Goal: Information Seeking & Learning: Learn about a topic

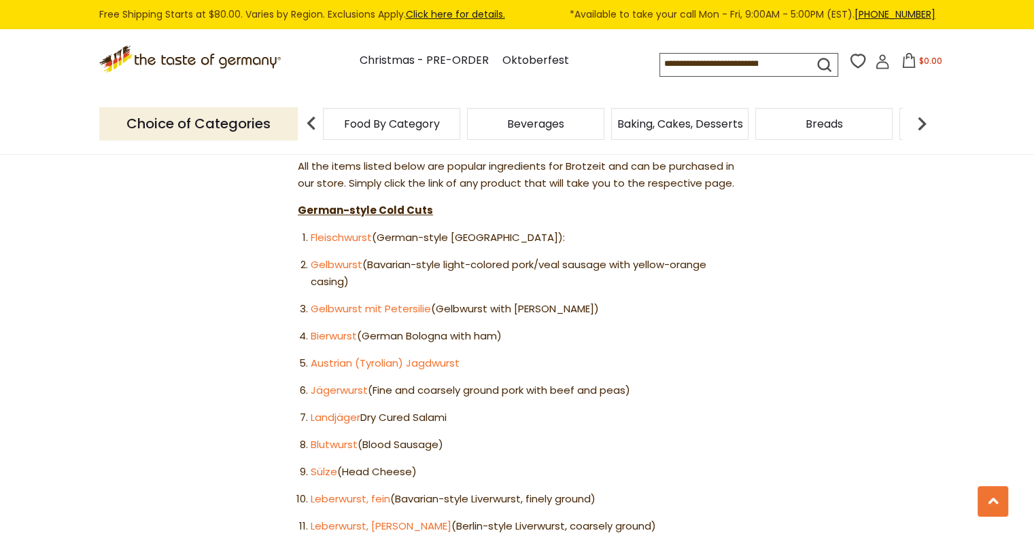
scroll to position [788, 0]
click at [353, 232] on link "Fleischwurst" at bounding box center [341, 239] width 61 height 14
click at [351, 259] on link "Gelbwurst" at bounding box center [337, 266] width 52 height 14
click at [404, 303] on link "Gelbwurst mit Petersili" at bounding box center [367, 310] width 113 height 14
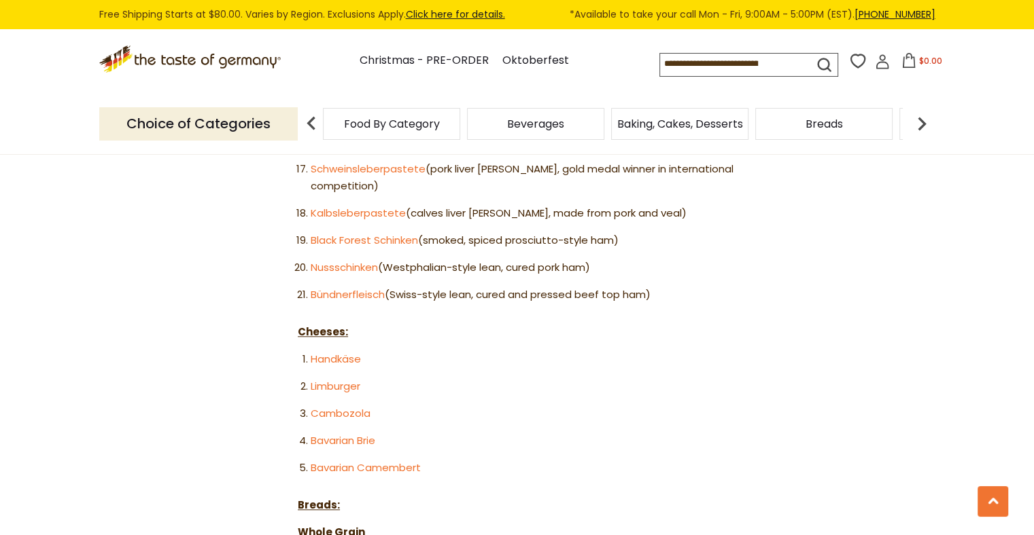
scroll to position [1332, 0]
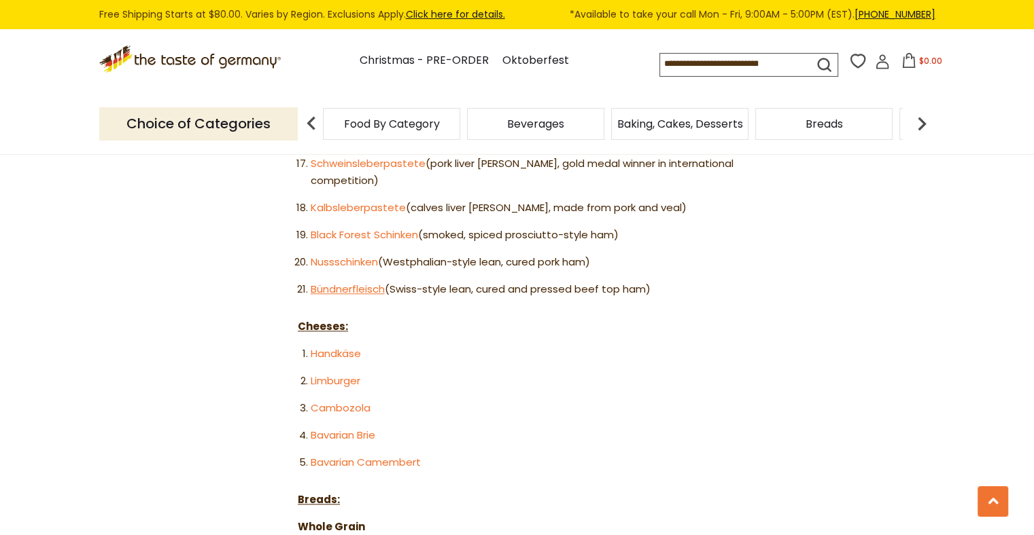
click at [337, 282] on link "Bündnerfleisch" at bounding box center [348, 289] width 74 height 14
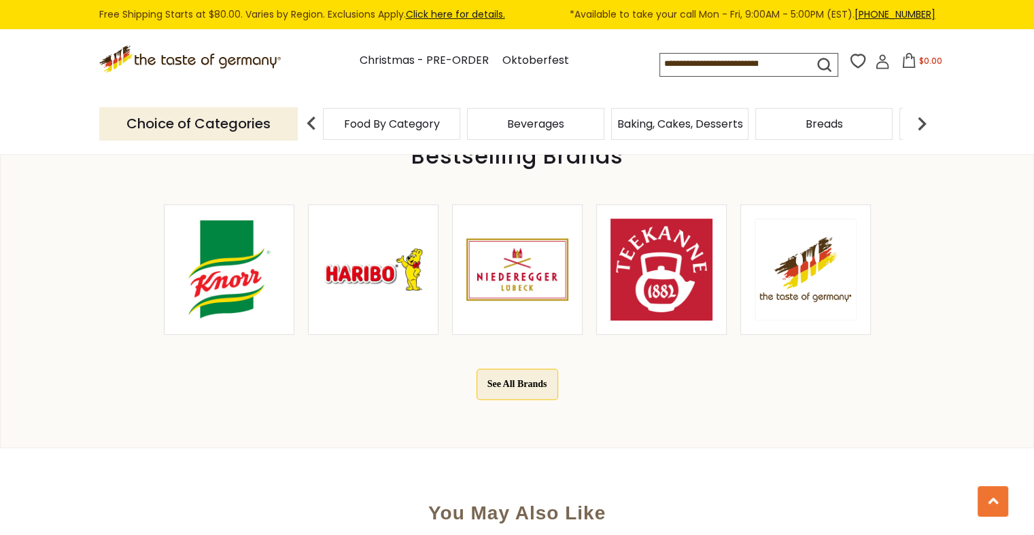
scroll to position [262, 0]
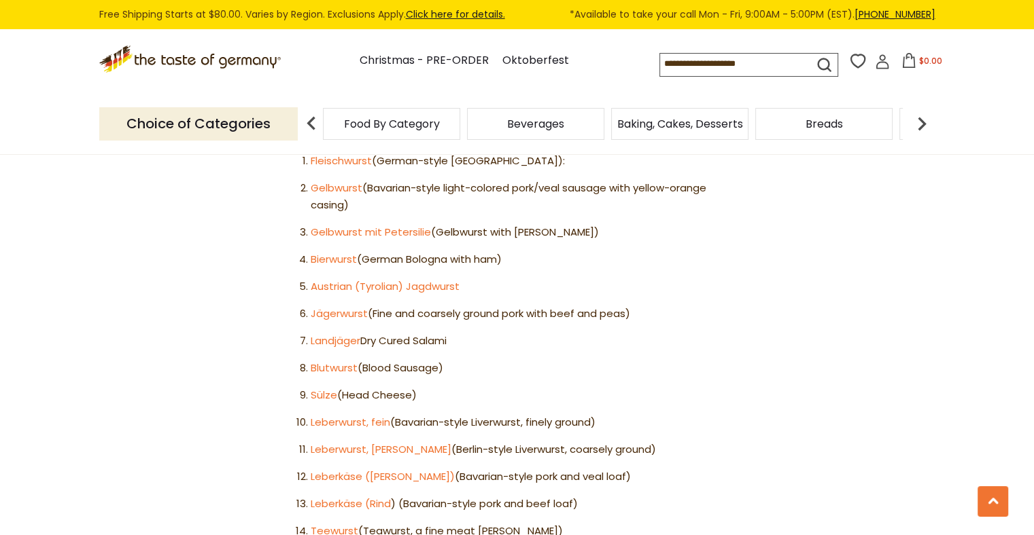
scroll to position [883, 0]
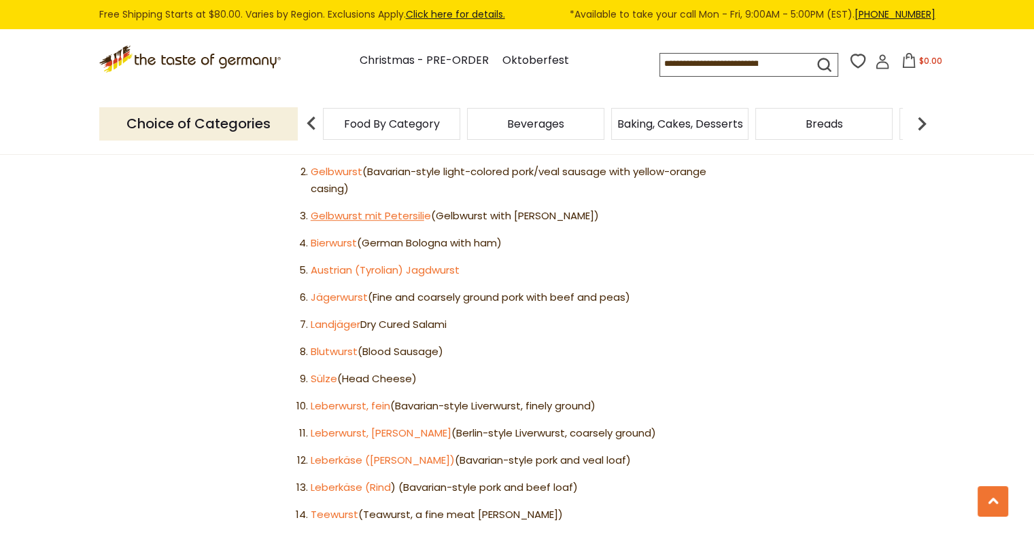
click at [378, 209] on link "Gelbwurst mit Petersili" at bounding box center [367, 216] width 113 height 14
click at [336, 236] on link "Bierwurst" at bounding box center [334, 243] width 46 height 14
click at [341, 236] on link "Bierwurst" at bounding box center [334, 243] width 46 height 14
click at [440, 263] on link "Austrian (Tyrolian) Jagdwurst" at bounding box center [385, 270] width 149 height 14
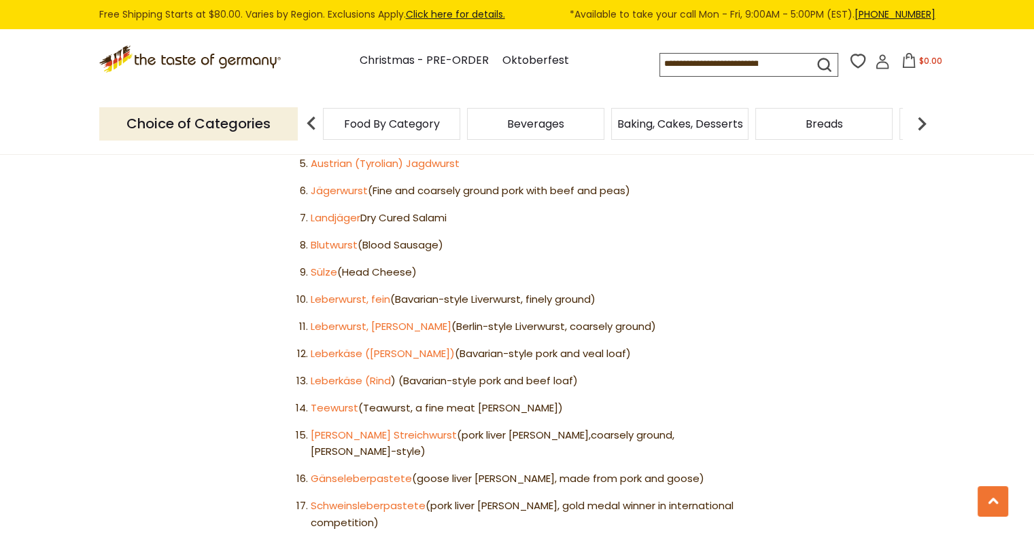
scroll to position [991, 0]
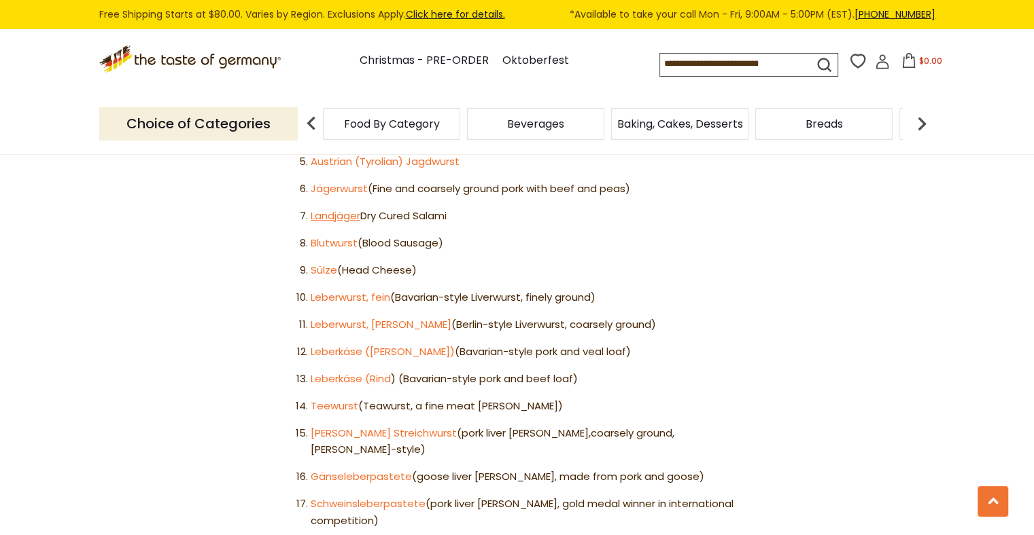
click at [339, 209] on link "Landjäger" at bounding box center [336, 216] width 50 height 14
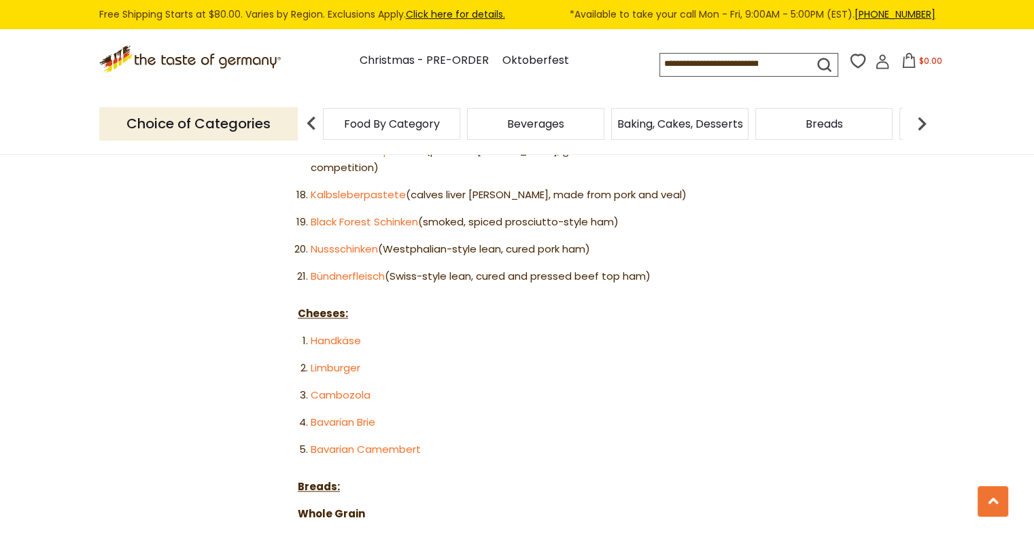
scroll to position [1318, 0]
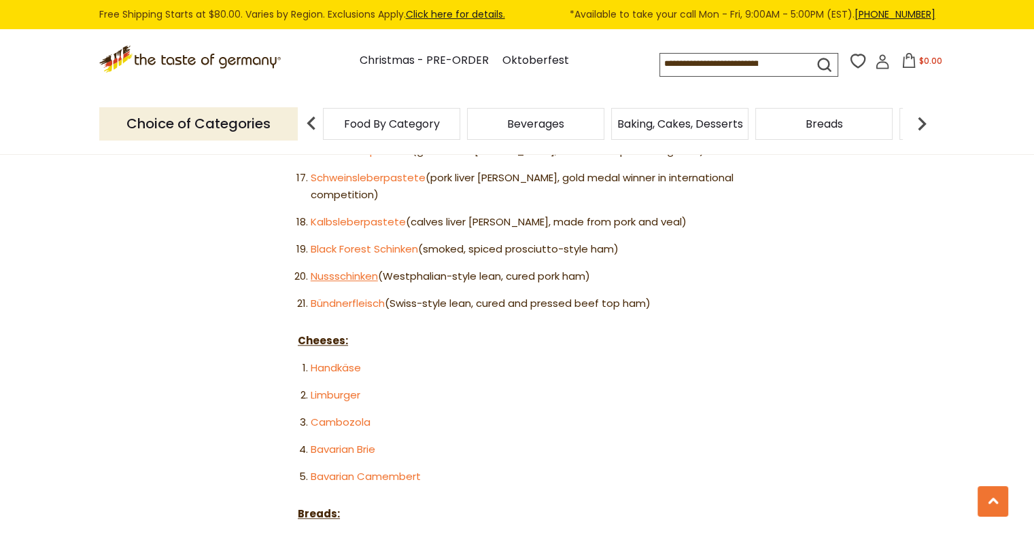
click at [347, 269] on link "Nussschinken" at bounding box center [344, 276] width 67 height 14
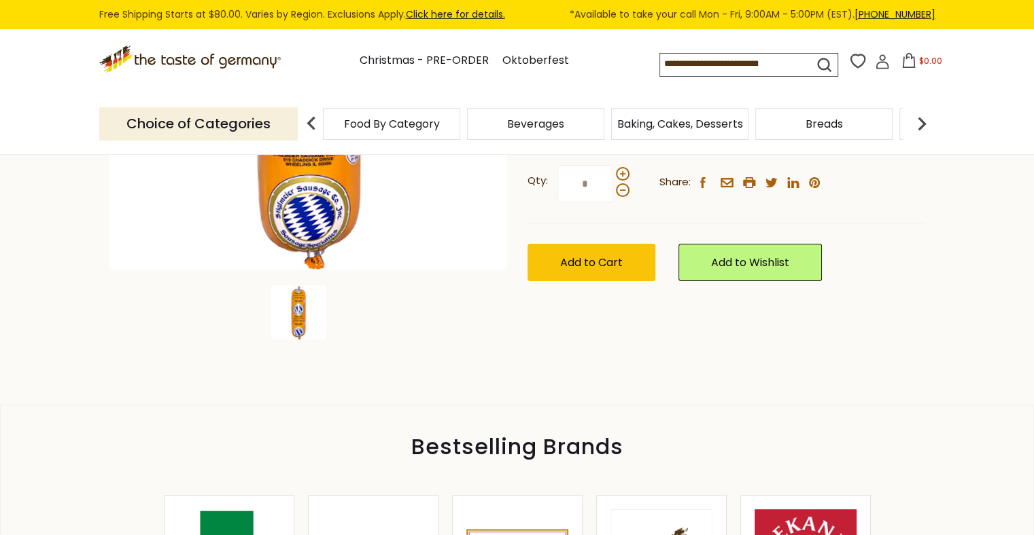
scroll to position [381, 0]
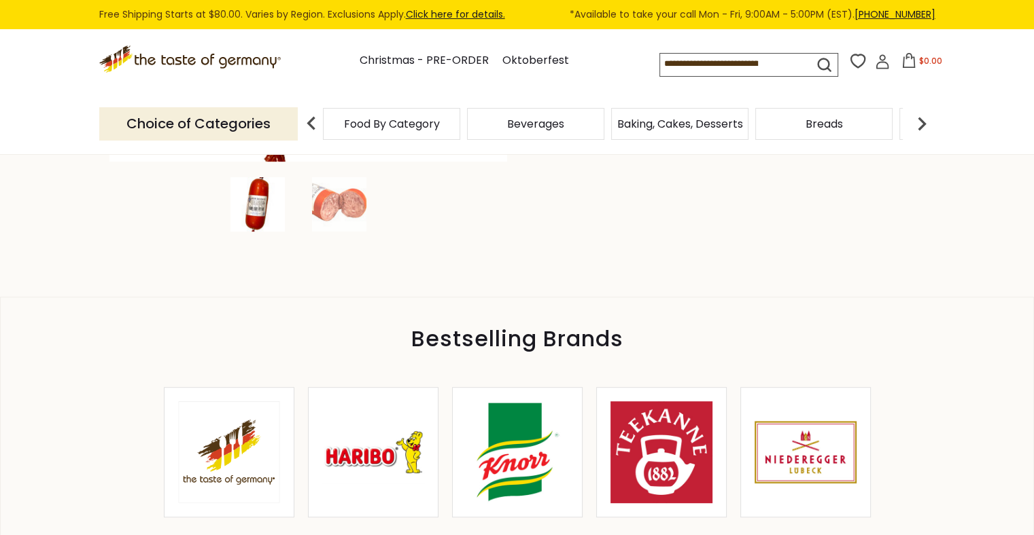
scroll to position [462, 0]
click at [342, 215] on img at bounding box center [339, 204] width 54 height 54
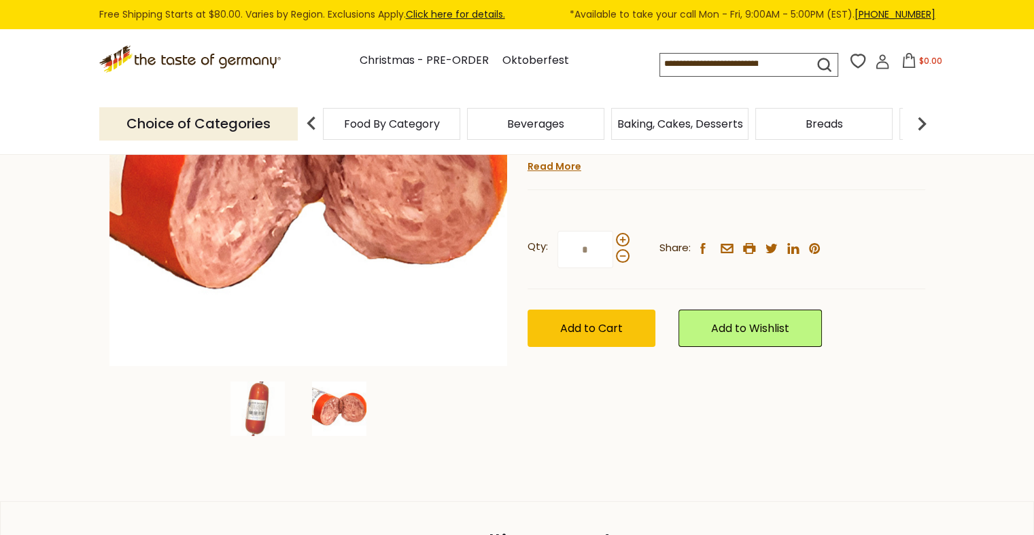
scroll to position [109, 0]
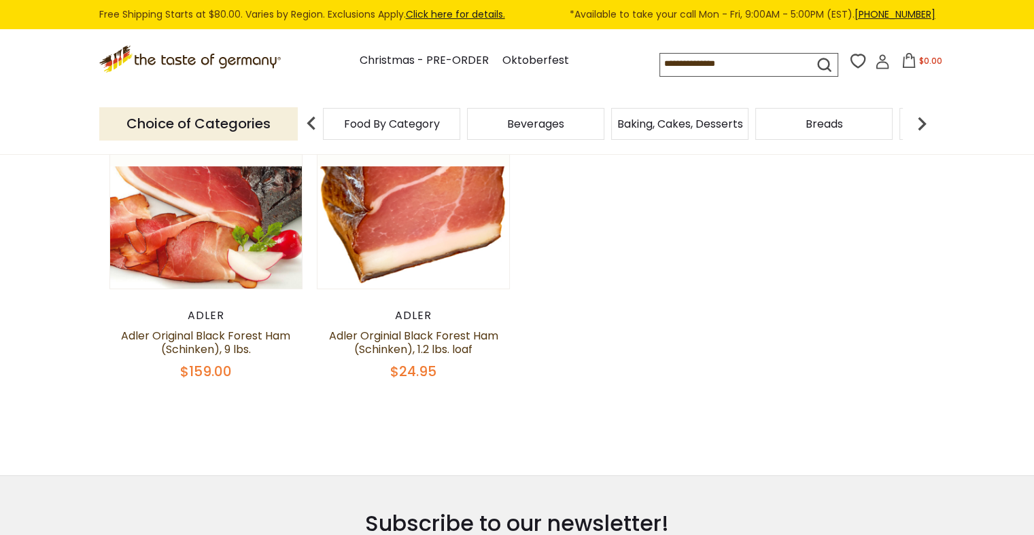
scroll to position [109, 0]
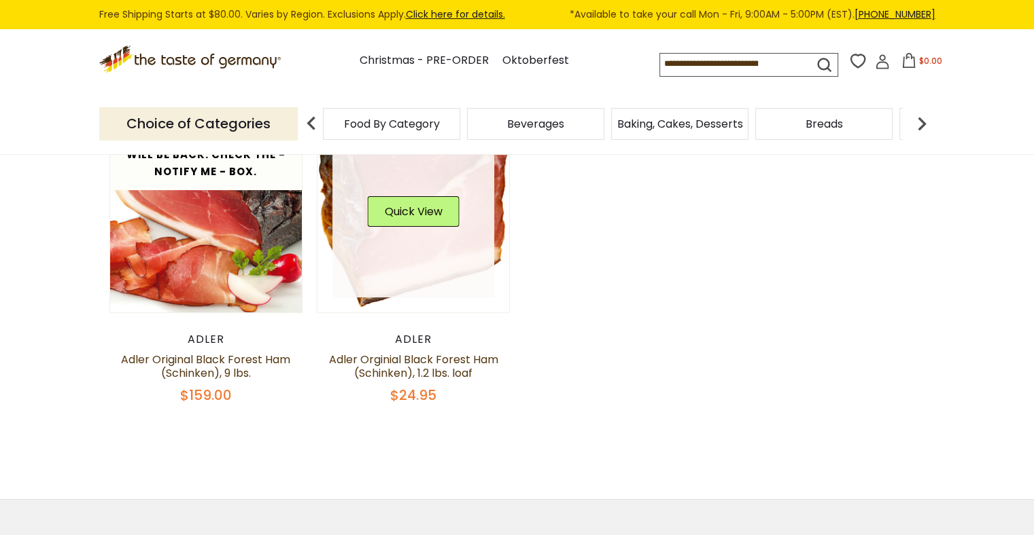
scroll to position [163, 0]
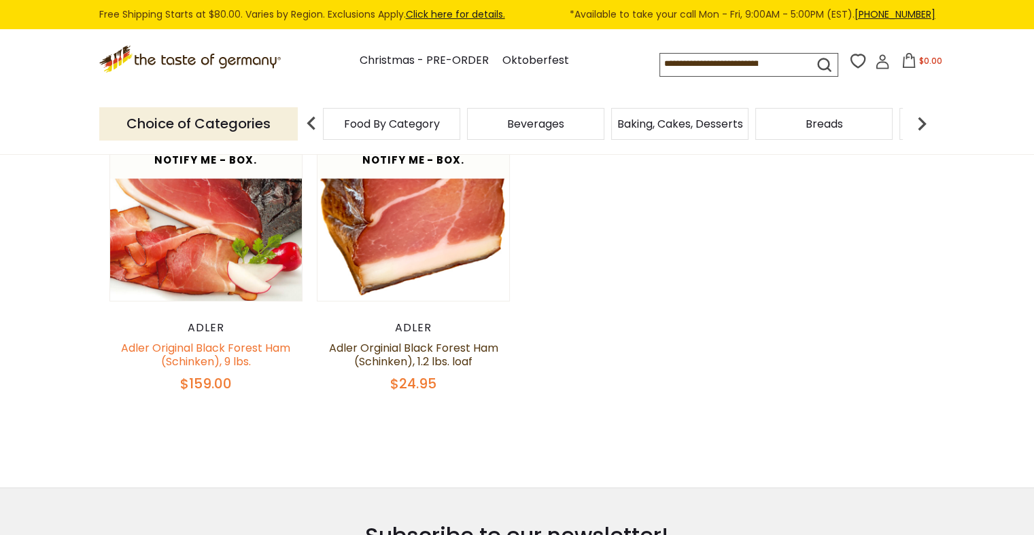
click at [266, 351] on link "Adler Original Black Forest Ham (Schinken), 9 lbs." at bounding box center [205, 354] width 169 height 29
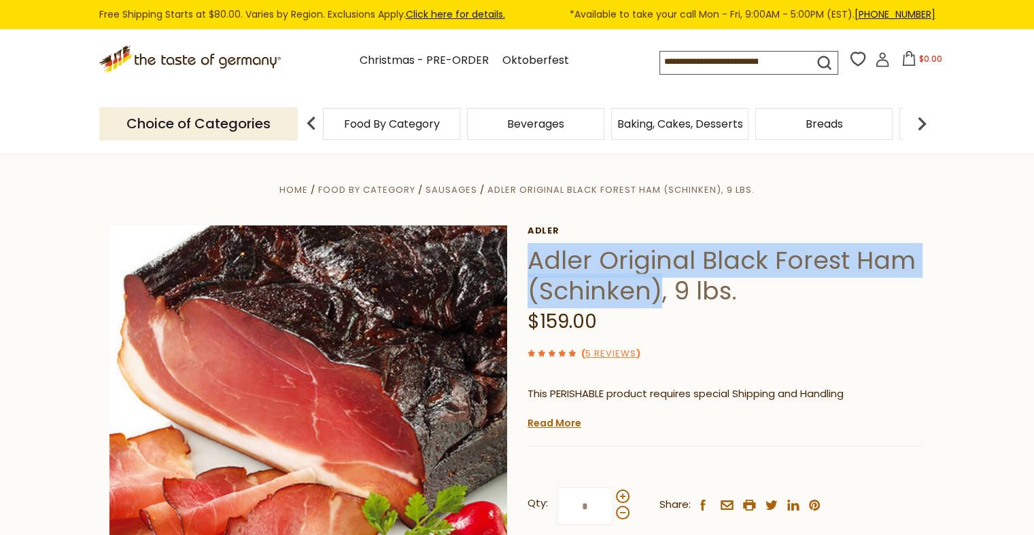
drag, startPoint x: 529, startPoint y: 260, endPoint x: 660, endPoint y: 287, distance: 133.8
click at [660, 287] on h1 "Adler Original Black Forest Ham (Schinken), 9 lbs." at bounding box center [726, 275] width 398 height 61
copy h1 "Adler Original Black Forest Ham (Schinken)"
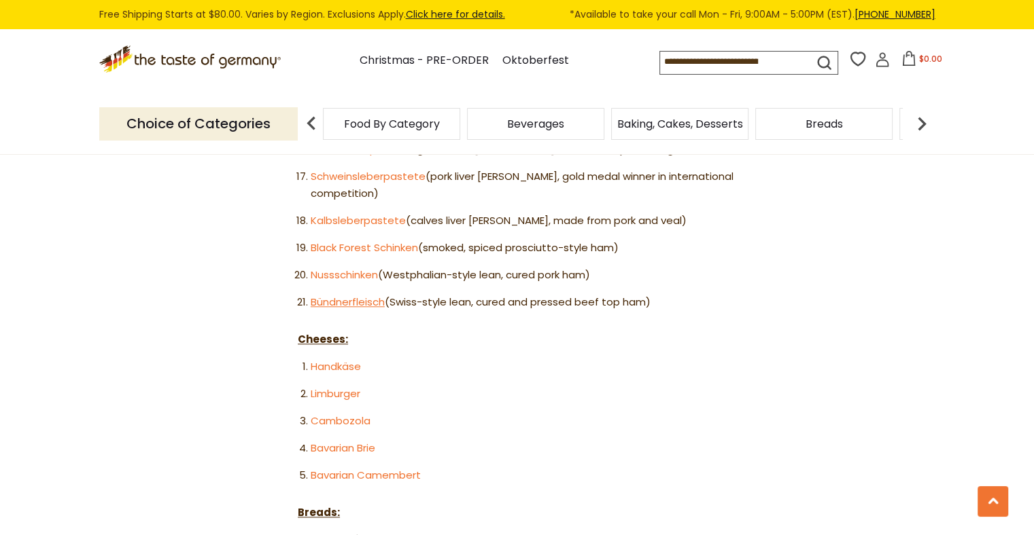
click at [375, 295] on link "Bündnerfleisch" at bounding box center [348, 302] width 74 height 14
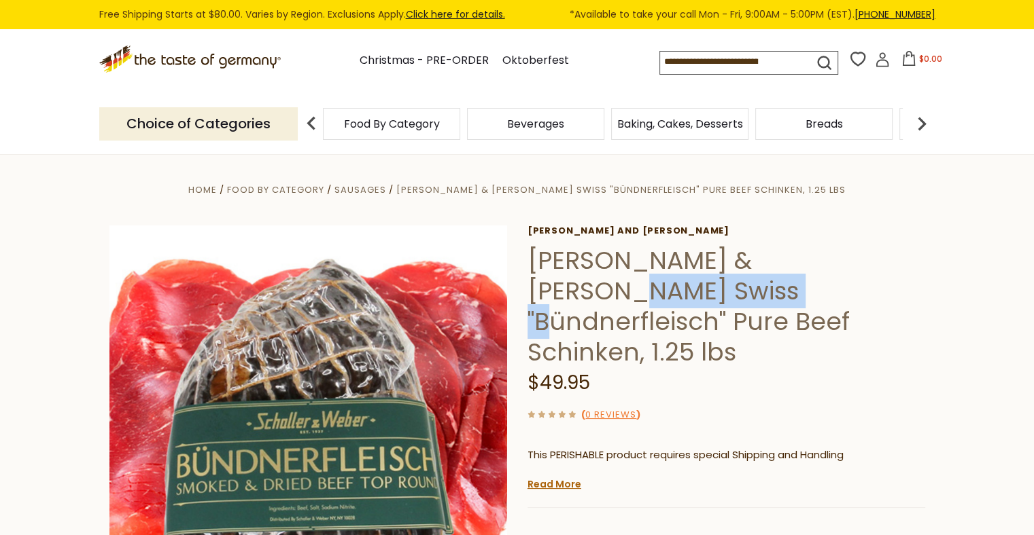
drag, startPoint x: 538, startPoint y: 289, endPoint x: 711, endPoint y: 300, distance: 172.9
click at [711, 300] on h1 "Schaller & Weber Swiss "Bündnerfleisch" Pure Beef Schinken, 1.25 lbs" at bounding box center [726, 306] width 398 height 122
copy h1 "Bündnerfleisch"
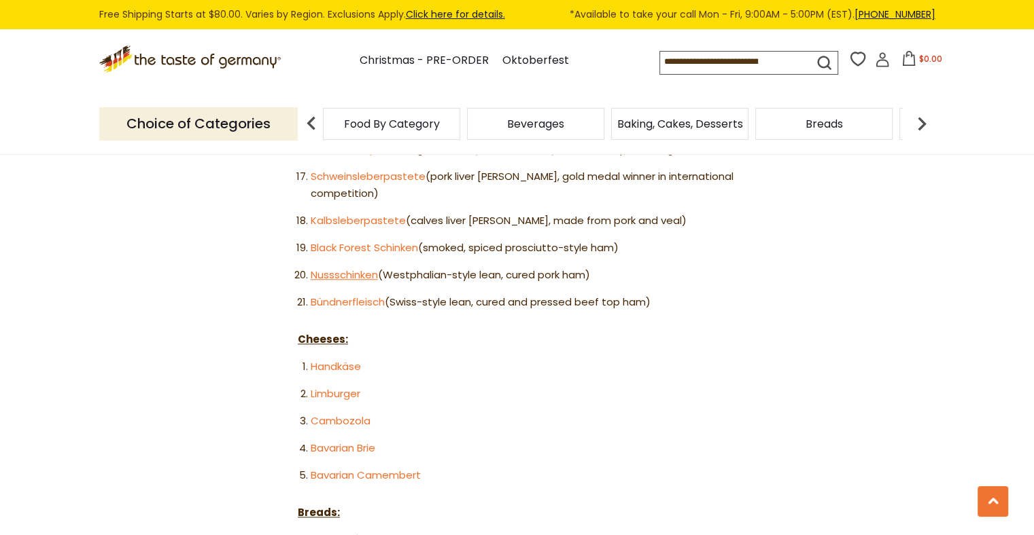
click at [353, 268] on link "Nussschinken" at bounding box center [344, 275] width 67 height 14
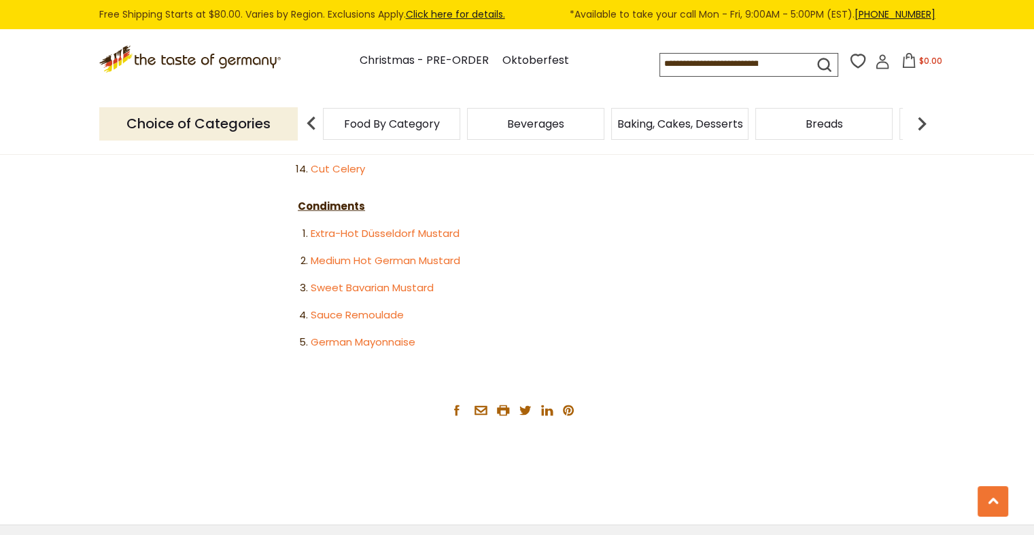
scroll to position [2812, 0]
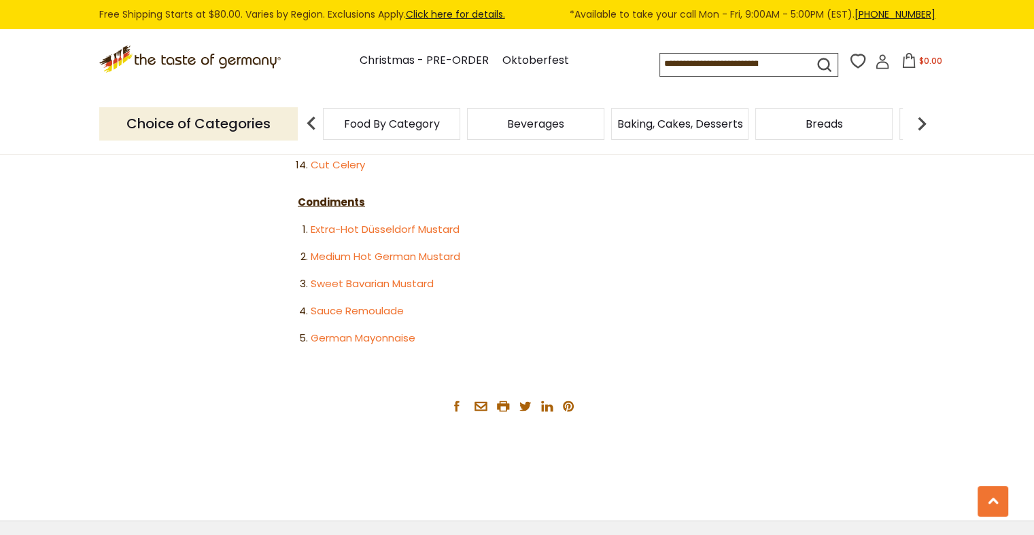
click at [511, 222] on li "Extra-Hot Düsseldorf Mustard" at bounding box center [523, 230] width 425 height 17
click at [389, 304] on link "Sauce Remoulade" at bounding box center [357, 311] width 93 height 14
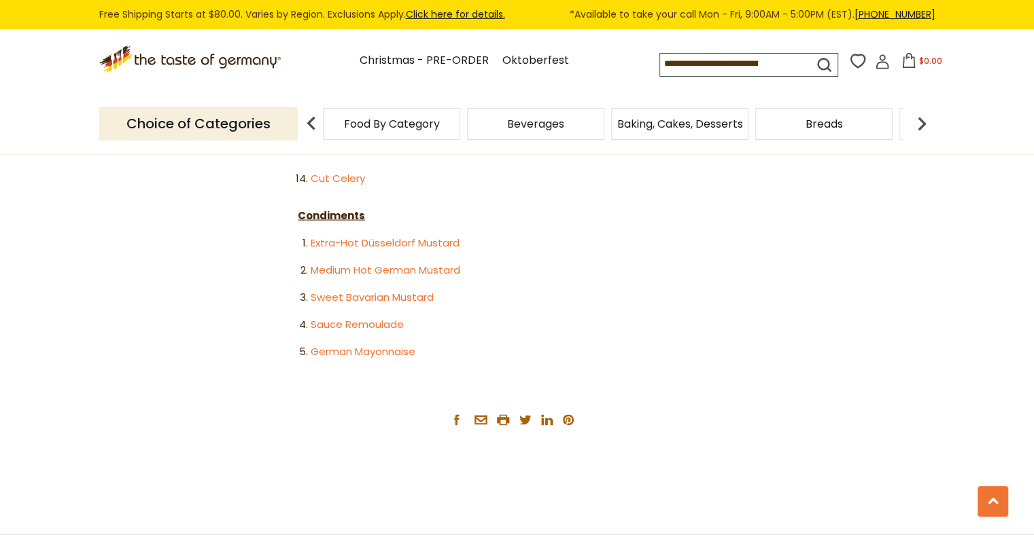
scroll to position [2811, 0]
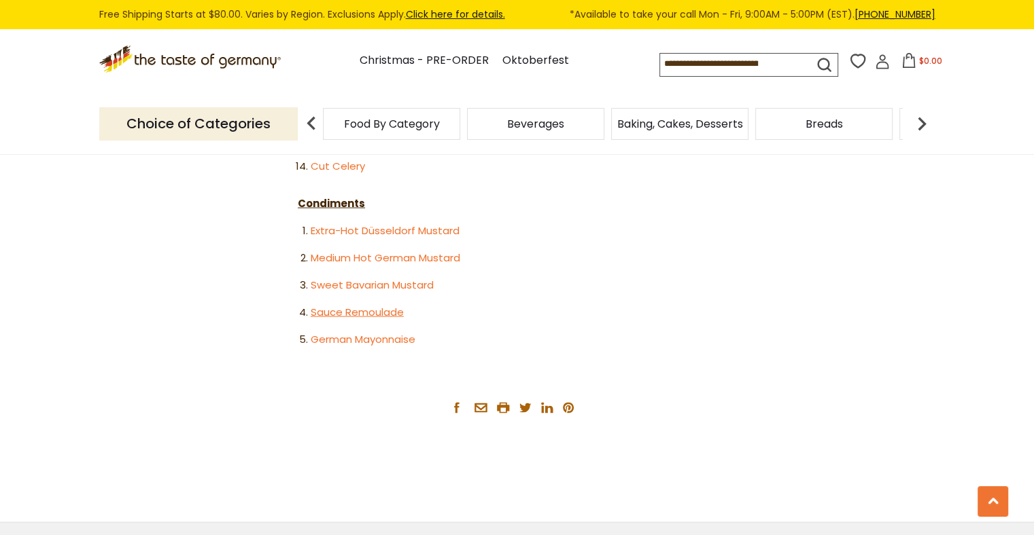
click at [381, 305] on link "Sauce Remoulade" at bounding box center [357, 312] width 93 height 14
click at [347, 332] on link "German Mayonnaise" at bounding box center [363, 339] width 105 height 14
click at [387, 224] on link "Extra-Hot Düsseldorf Mustard" at bounding box center [385, 231] width 149 height 14
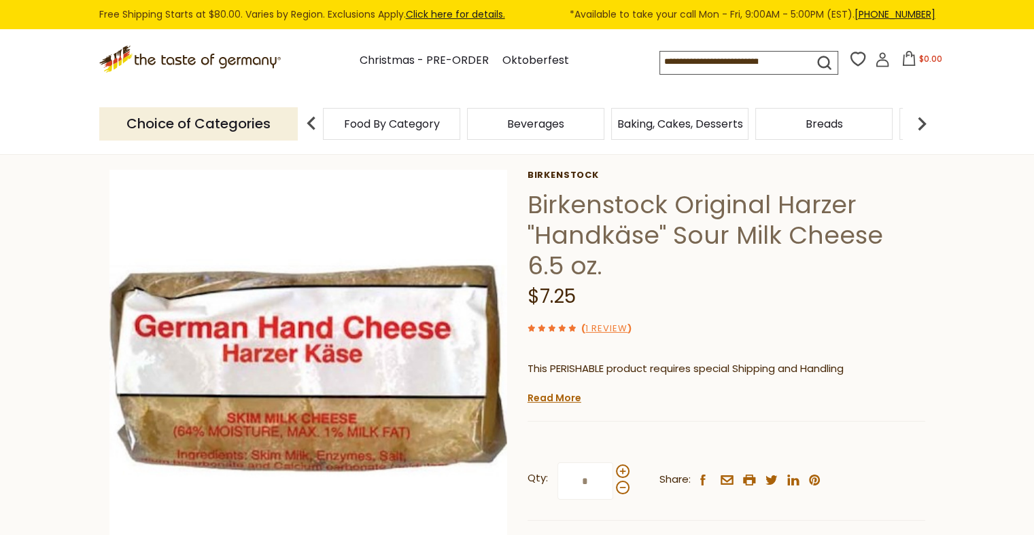
scroll to position [82, 0]
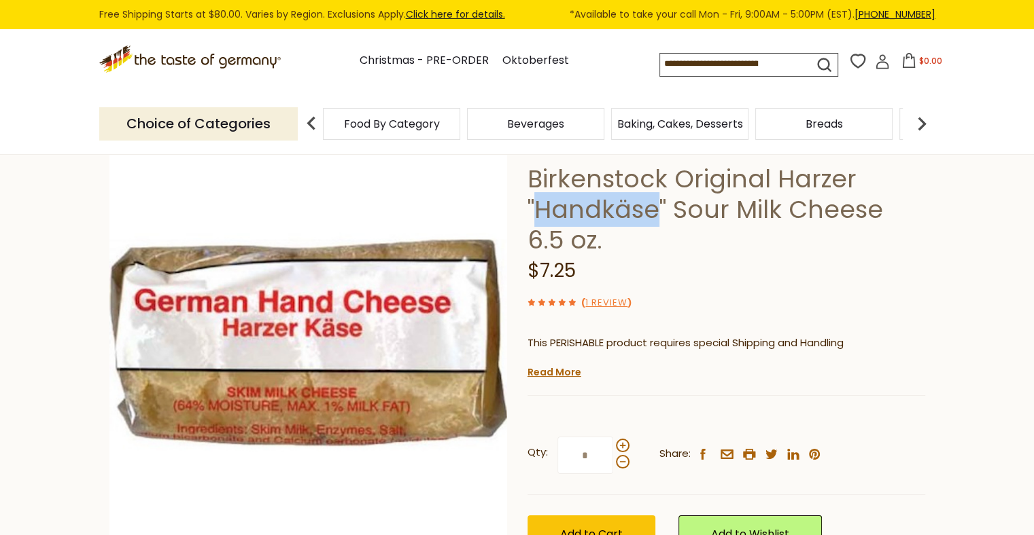
drag, startPoint x: 534, startPoint y: 207, endPoint x: 652, endPoint y: 211, distance: 118.3
click at [652, 211] on h1 "Birkenstock Original Harzer "Handkäse" Sour Milk Cheese 6.5 oz." at bounding box center [726, 210] width 398 height 92
drag, startPoint x: 652, startPoint y: 211, endPoint x: 624, endPoint y: 215, distance: 28.8
copy h1 "Handkäse"
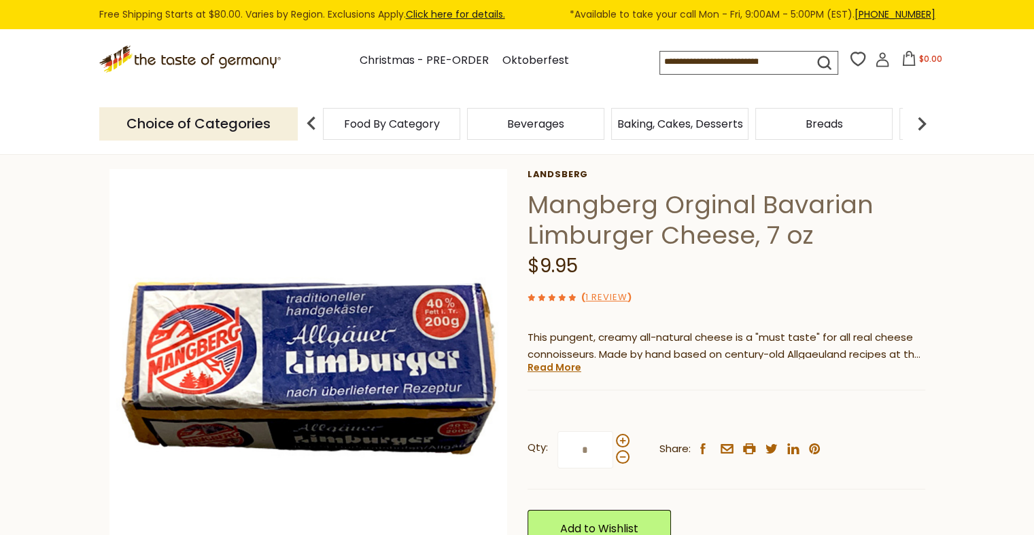
scroll to position [54, 0]
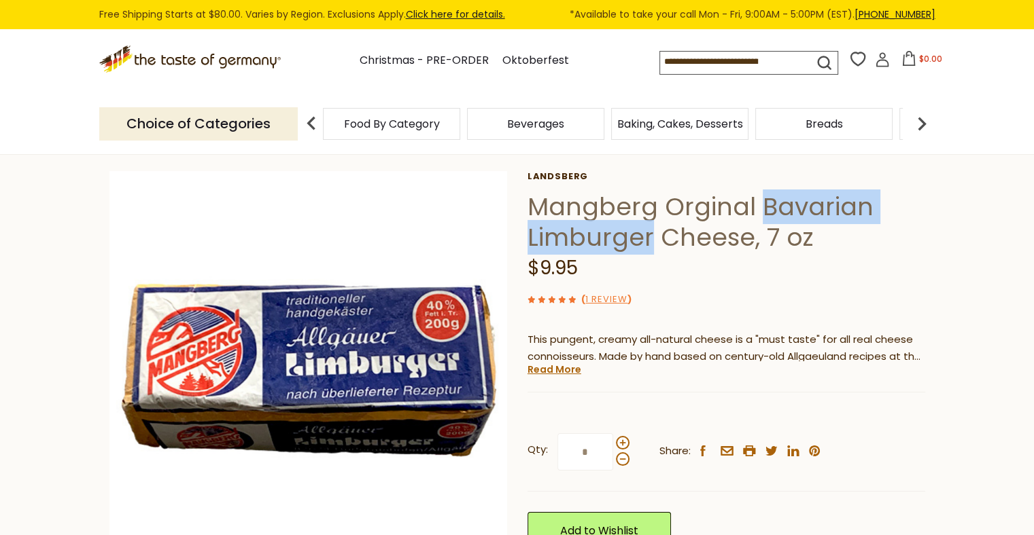
drag, startPoint x: 762, startPoint y: 205, endPoint x: 651, endPoint y: 241, distance: 116.7
click at [651, 241] on h1 "Mangberg Orginal Bavarian Limburger Cheese, 7 oz" at bounding box center [726, 222] width 398 height 61
drag, startPoint x: 651, startPoint y: 241, endPoint x: 612, endPoint y: 238, distance: 39.6
copy h1 "Bavarian Limburger"
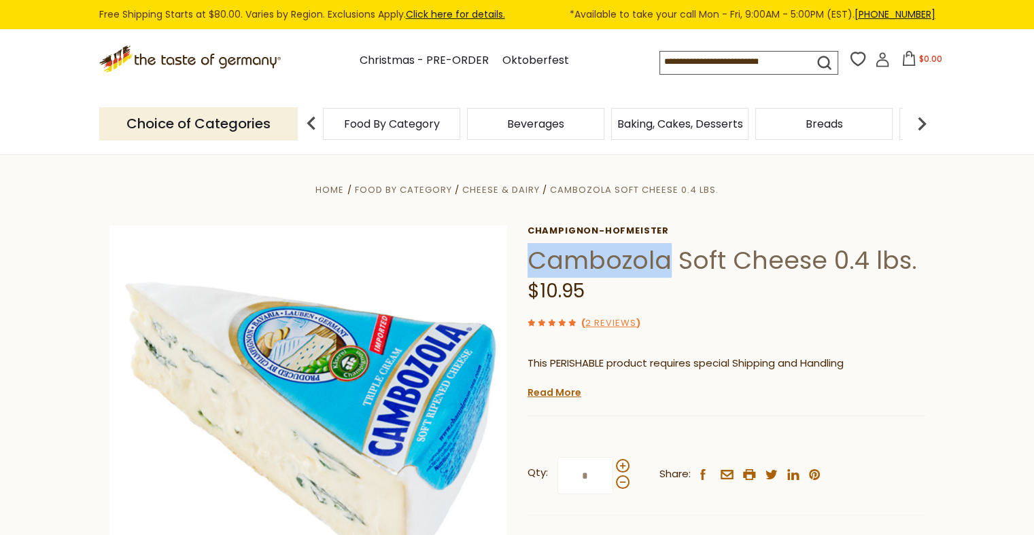
drag, startPoint x: 534, startPoint y: 264, endPoint x: 665, endPoint y: 264, distance: 130.5
click at [665, 264] on h1 "Cambozola Soft Cheese 0.4 lbs." at bounding box center [726, 260] width 398 height 31
drag, startPoint x: 665, startPoint y: 264, endPoint x: 632, endPoint y: 264, distance: 32.6
copy h1 "Cambozola"
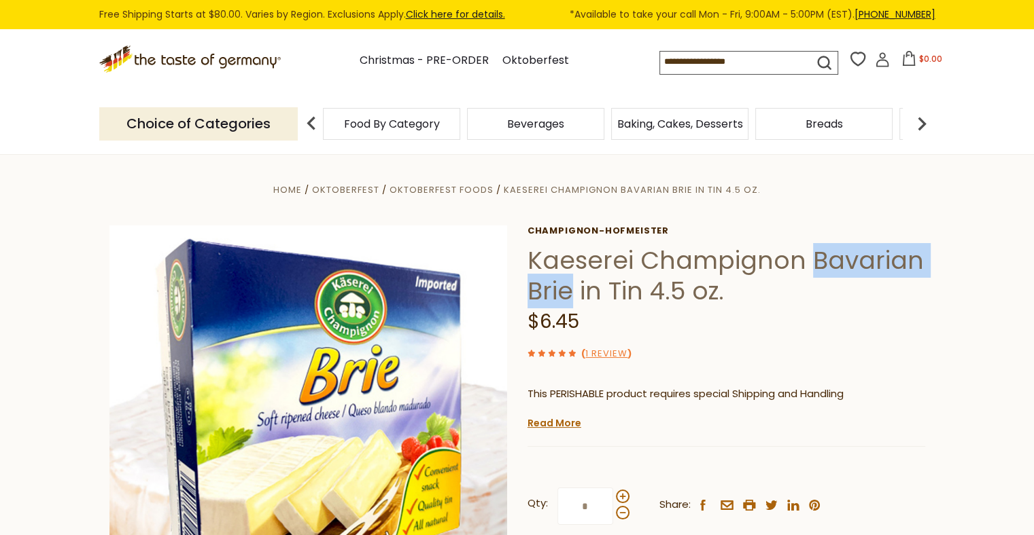
drag, startPoint x: 807, startPoint y: 262, endPoint x: 571, endPoint y: 290, distance: 237.5
click at [571, 290] on h1 "Kaeserei Champignon Bavarian Brie in Tin 4.5 oz." at bounding box center [726, 275] width 398 height 61
drag, startPoint x: 571, startPoint y: 290, endPoint x: 555, endPoint y: 292, distance: 17.1
copy h1 "Bavarian Brie"
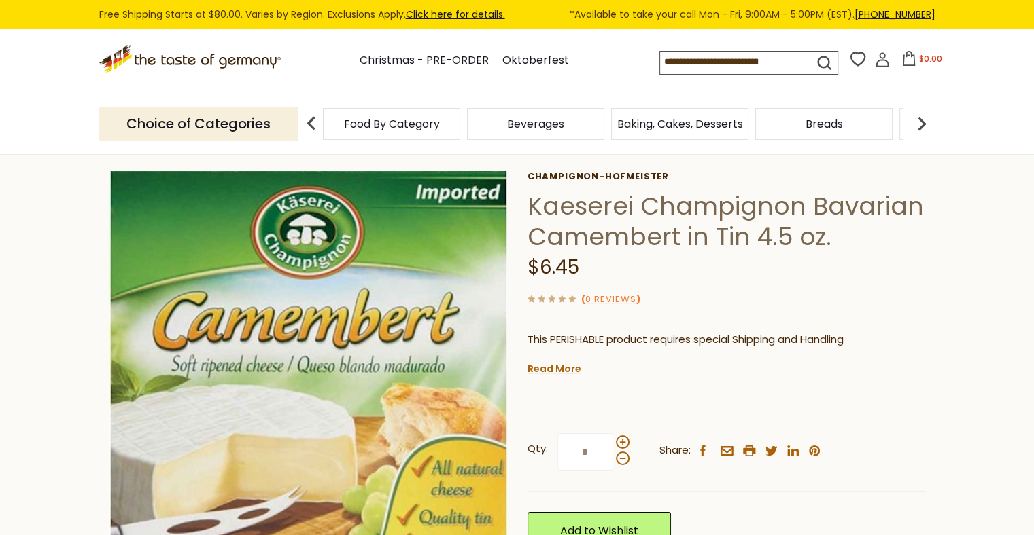
scroll to position [27, 0]
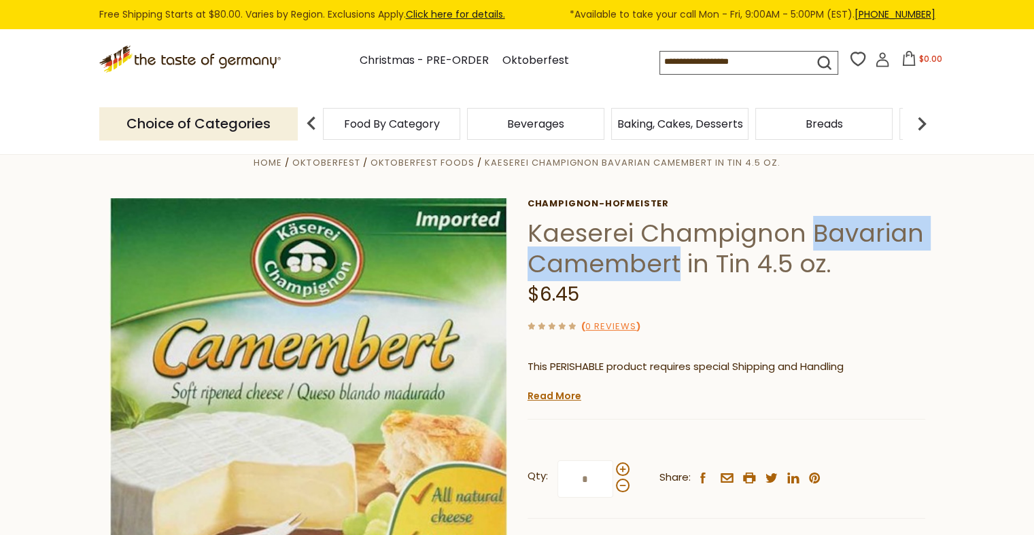
drag, startPoint x: 813, startPoint y: 235, endPoint x: 677, endPoint y: 262, distance: 138.6
click at [677, 262] on h1 "Kaeserei Champignon Bavarian Camembert in Tin 4.5 oz." at bounding box center [726, 248] width 398 height 61
copy h1 "Bavarian Camembert"
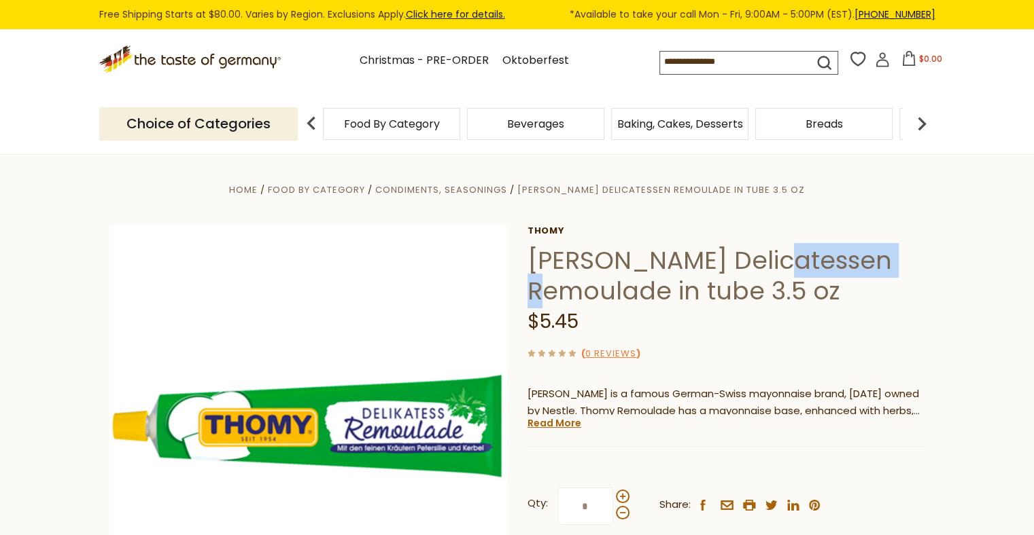
drag, startPoint x: 786, startPoint y: 260, endPoint x: 923, endPoint y: 262, distance: 137.3
click at [923, 262] on h1 "[PERSON_NAME] Delicatessen Remoulade in tube 3.5 oz" at bounding box center [726, 275] width 398 height 61
copy h1 "Remoulade"
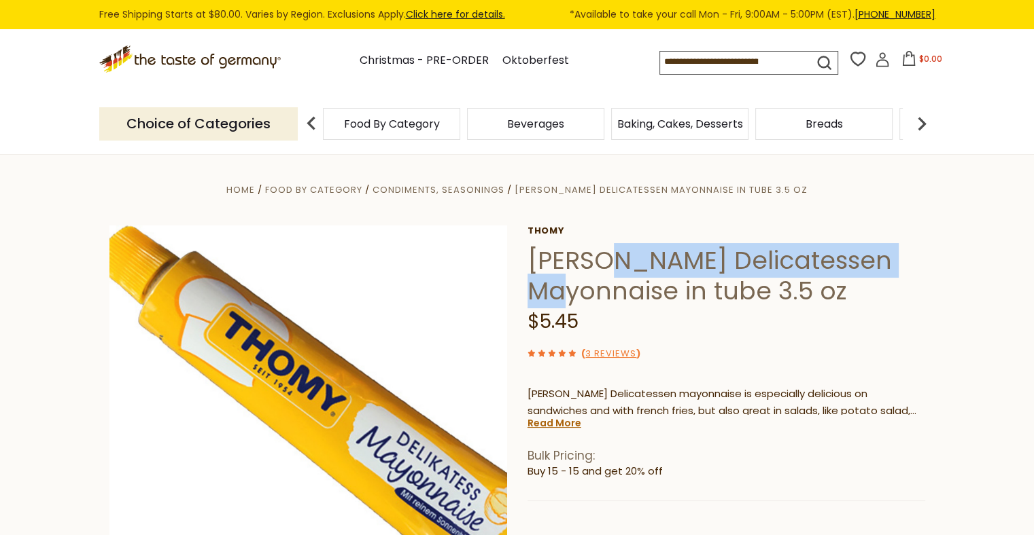
drag, startPoint x: 621, startPoint y: 259, endPoint x: 672, endPoint y: 291, distance: 60.1
click at [672, 291] on h1 "Thomy Delicatessen Mayonnaise in tube 3.5 oz" at bounding box center [726, 275] width 398 height 61
copy h1 "Delicatessen Mayonnaise"
